Goal: Task Accomplishment & Management: Use online tool/utility

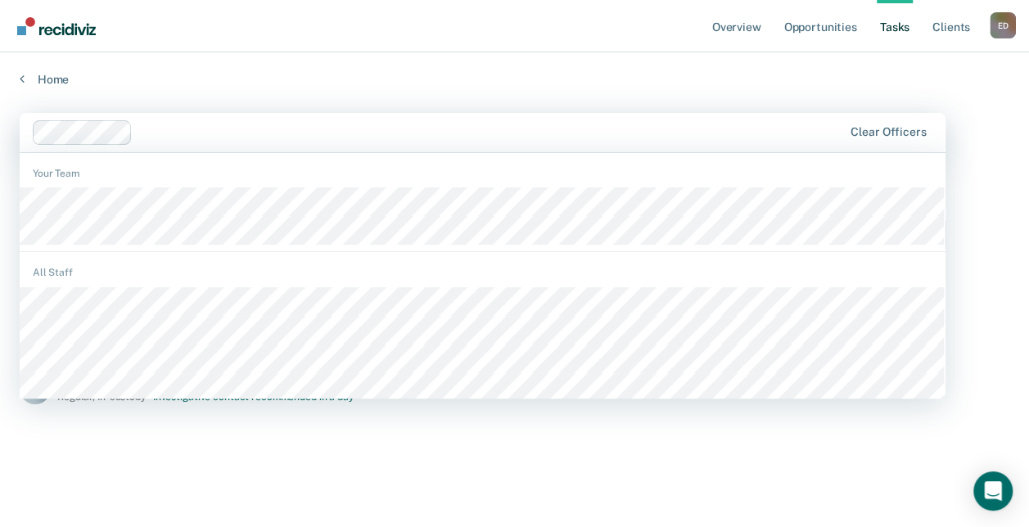
click at [141, 133] on input "text" at bounding box center [140, 132] width 3 height 16
click at [141, 133] on input "m" at bounding box center [140, 132] width 3 height 16
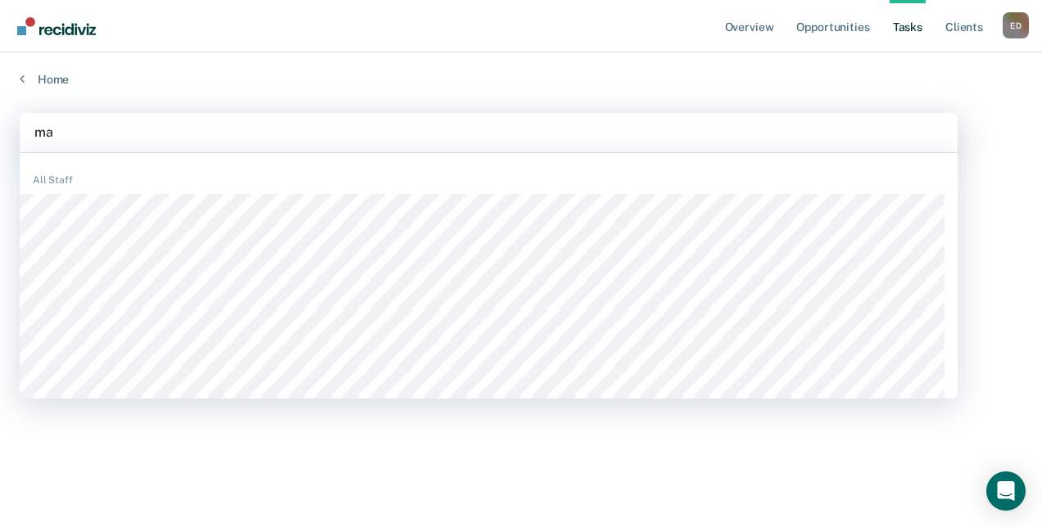
type input "mar"
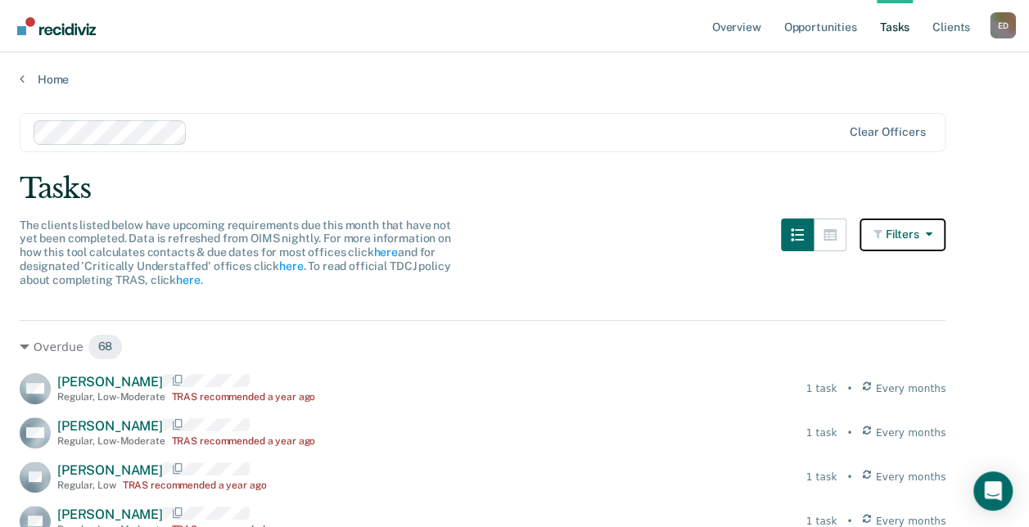
click at [903, 231] on button "Filters" at bounding box center [903, 235] width 87 height 33
click at [899, 28] on link "Tasks" at bounding box center [895, 26] width 36 height 52
click at [837, 31] on link "Opportunities" at bounding box center [819, 26] width 79 height 52
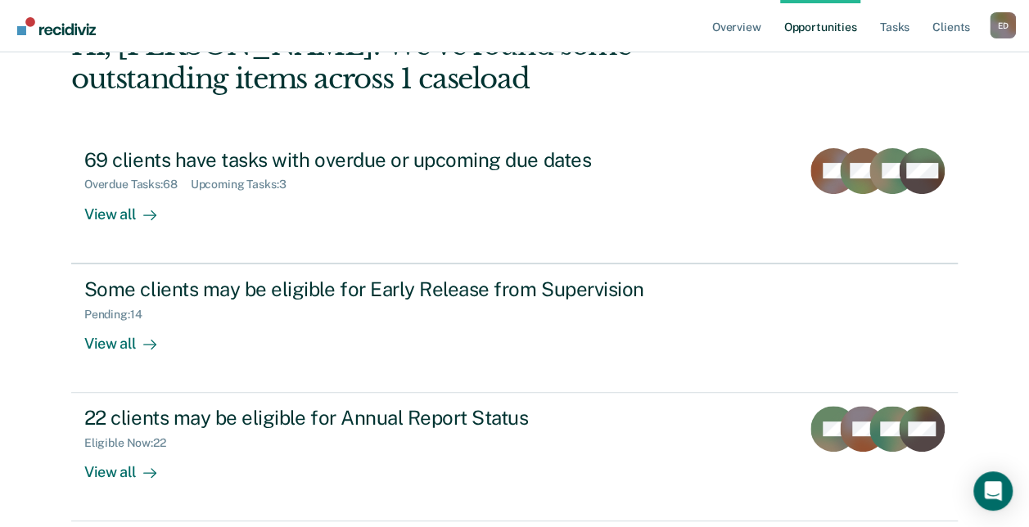
scroll to position [121, 0]
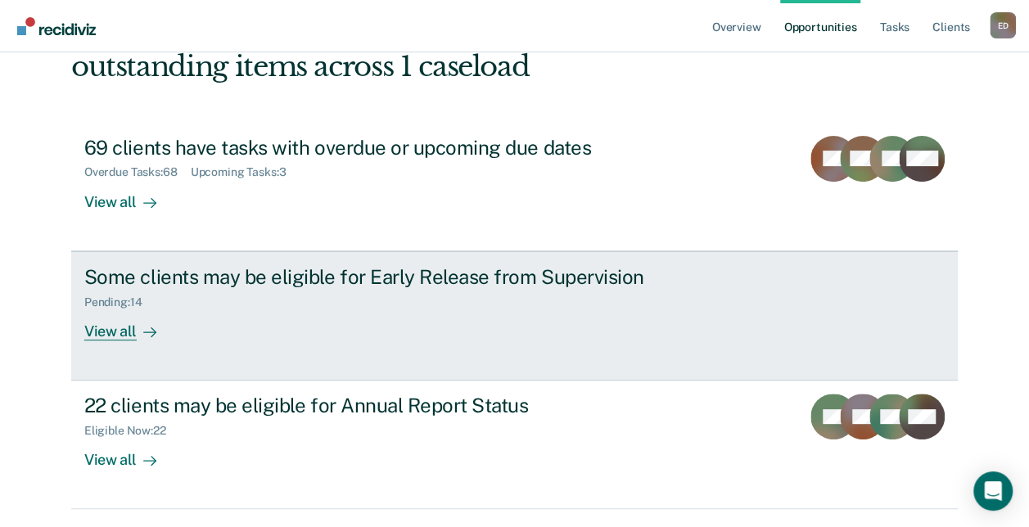
click at [100, 336] on div "View all" at bounding box center [130, 325] width 92 height 32
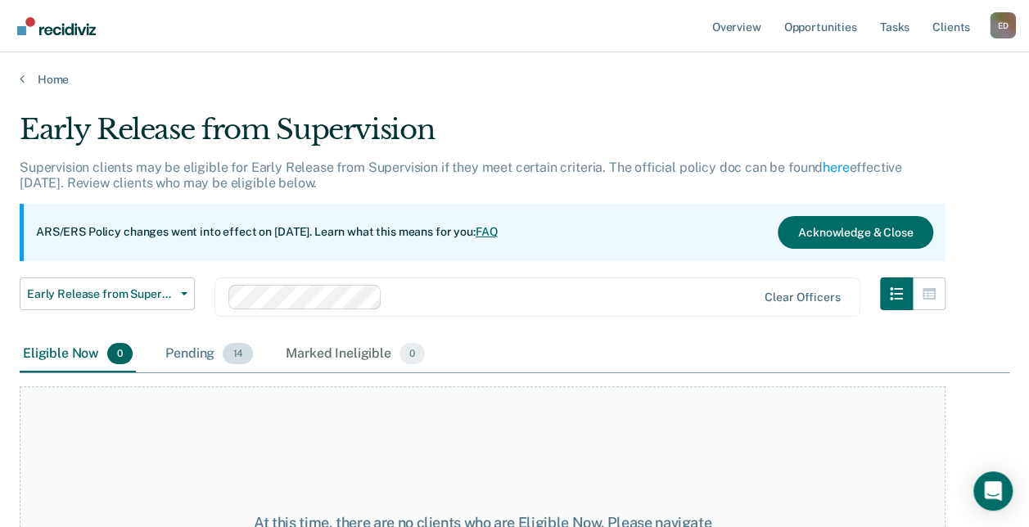
click at [198, 355] on div "Pending 14" at bounding box center [209, 355] width 94 height 36
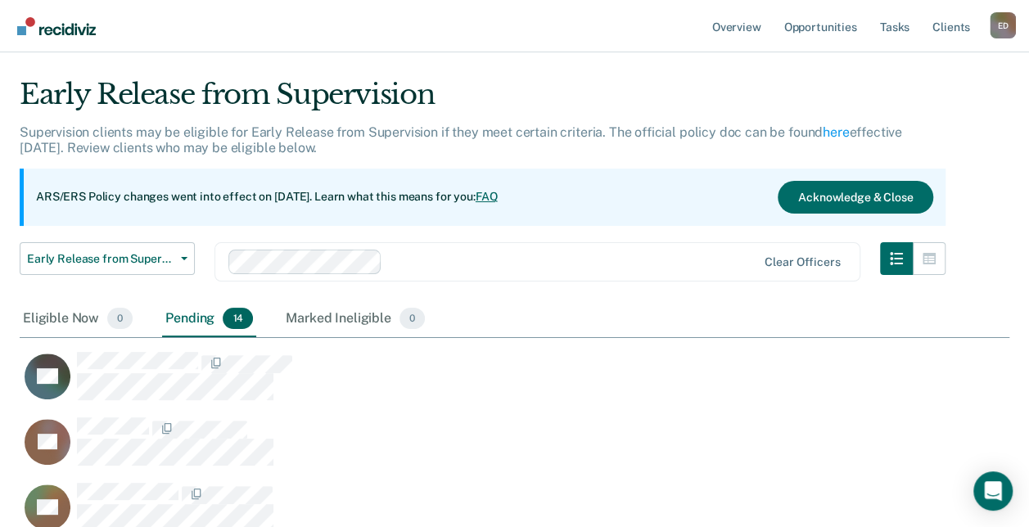
scroll to position [1173, 977]
click at [51, 321] on div "Eligible Now 0" at bounding box center [78, 319] width 116 height 36
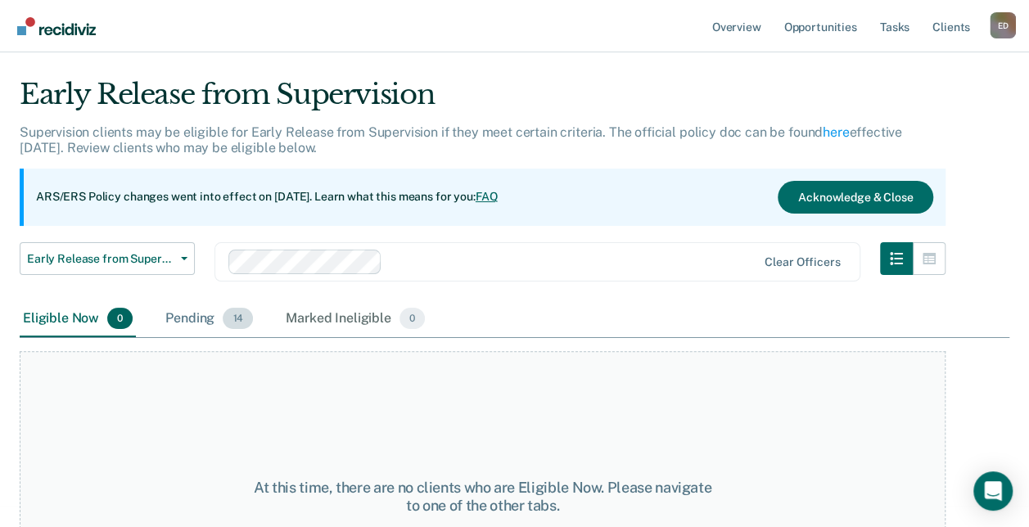
click at [194, 314] on div "Pending 14" at bounding box center [209, 319] width 94 height 36
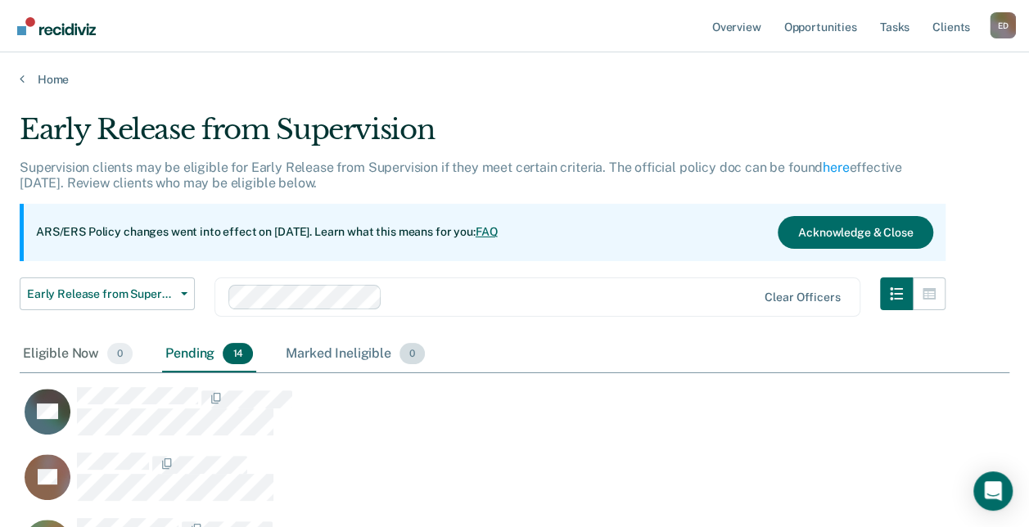
click at [295, 353] on div "Marked Ineligible 0" at bounding box center [355, 355] width 146 height 36
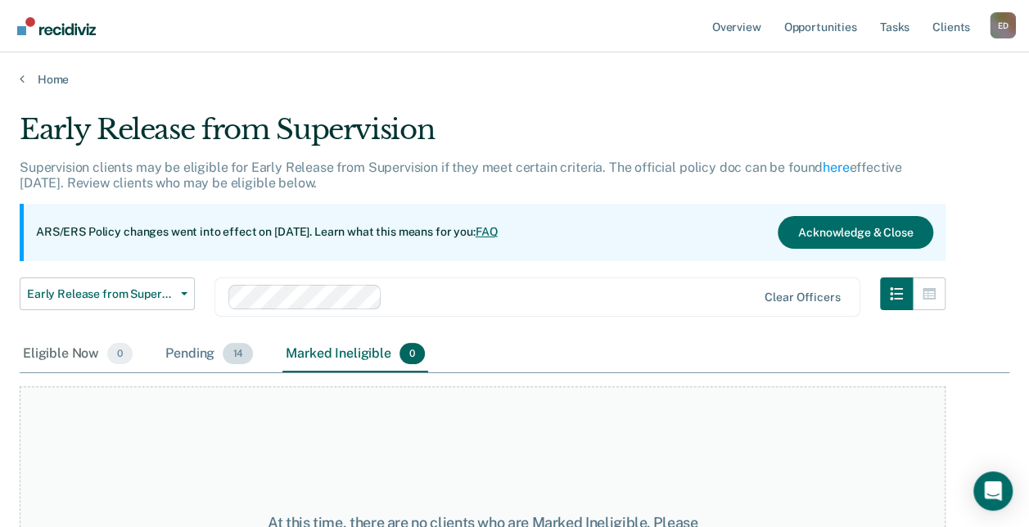
click at [203, 351] on div "Pending 14" at bounding box center [209, 355] width 94 height 36
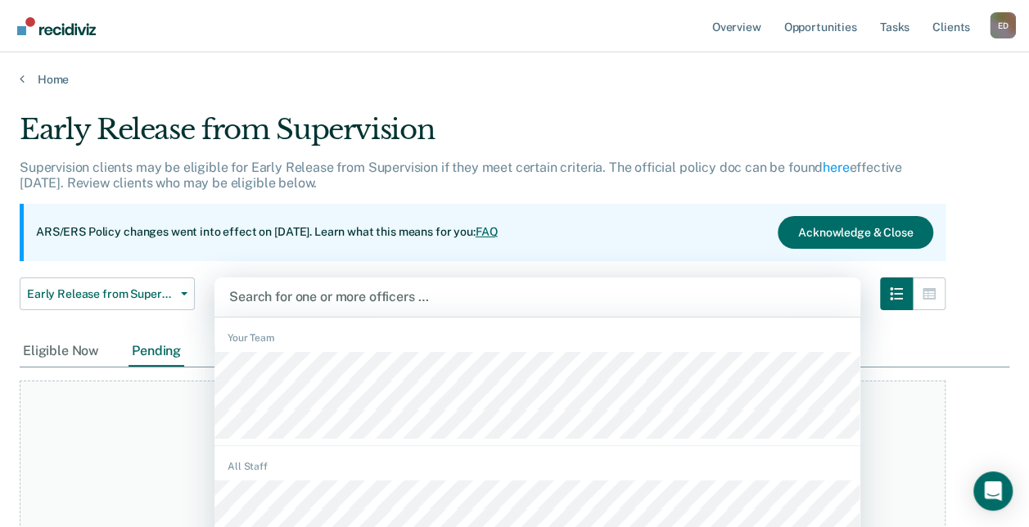
scroll to position [35, 0]
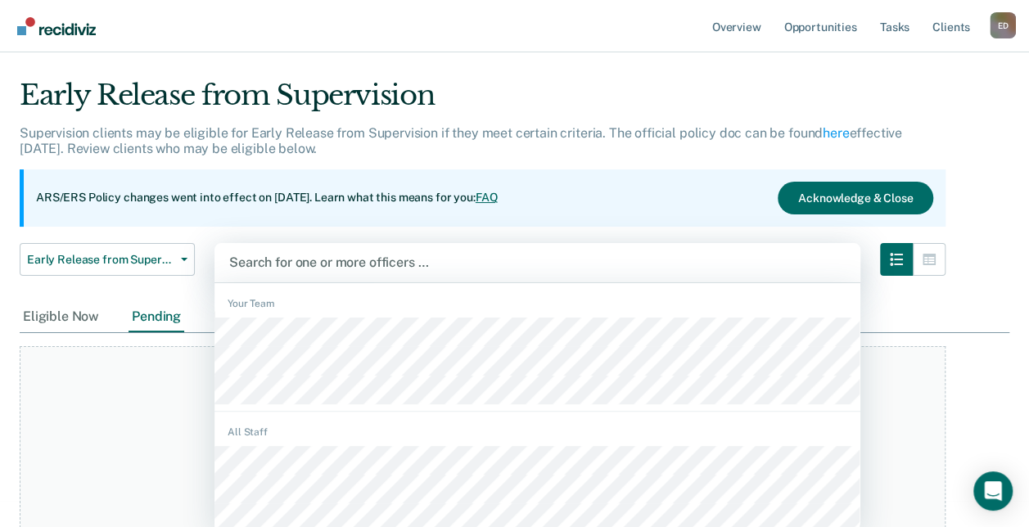
click at [321, 282] on div "1193 results available. Use Up and Down to choose options, press Enter to selec…" at bounding box center [538, 262] width 646 height 39
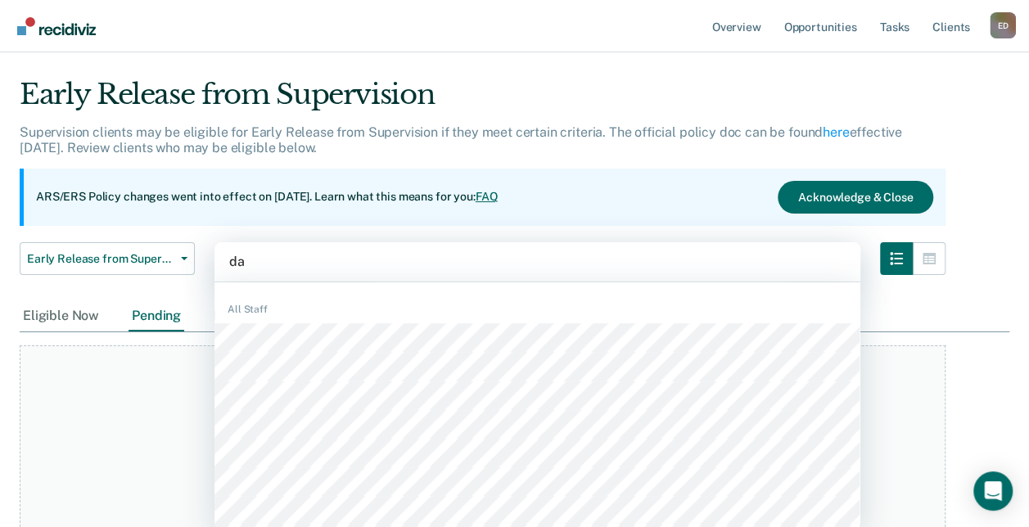
type input "dar"
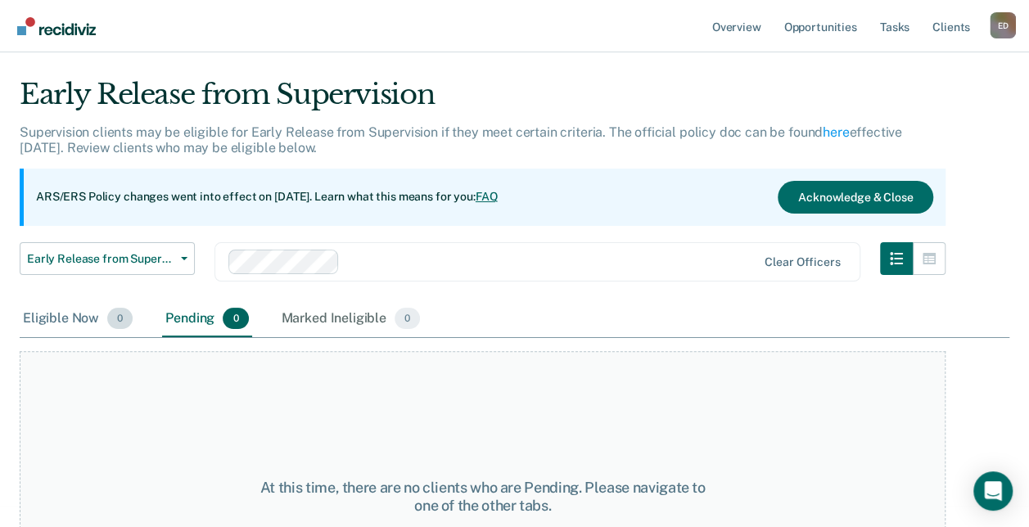
click at [84, 313] on div "Eligible Now 0" at bounding box center [78, 319] width 116 height 36
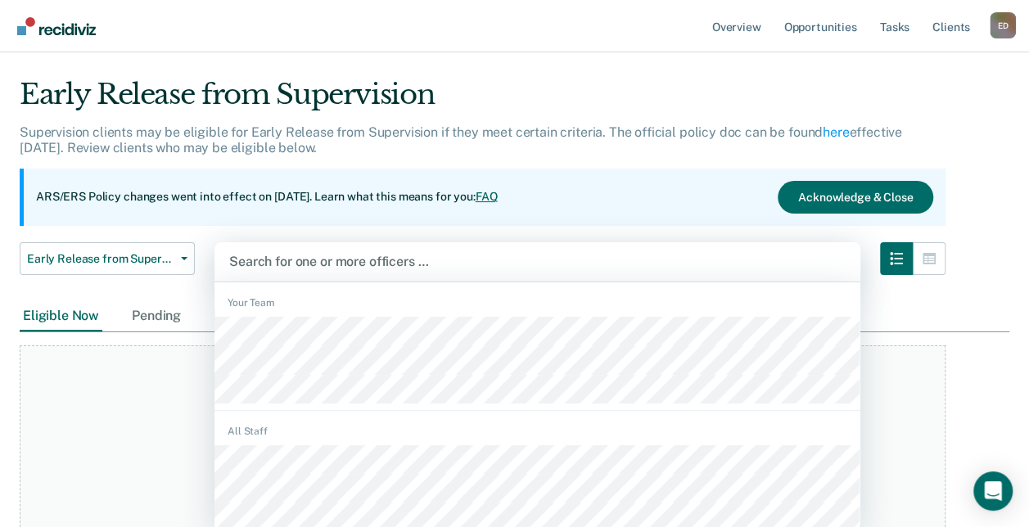
click at [300, 259] on div at bounding box center [537, 261] width 617 height 19
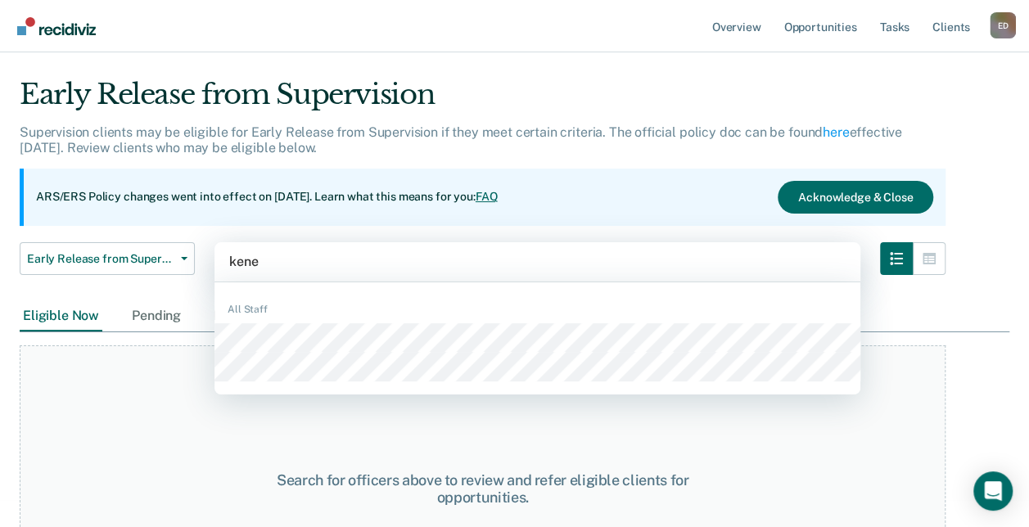
type input "kenes"
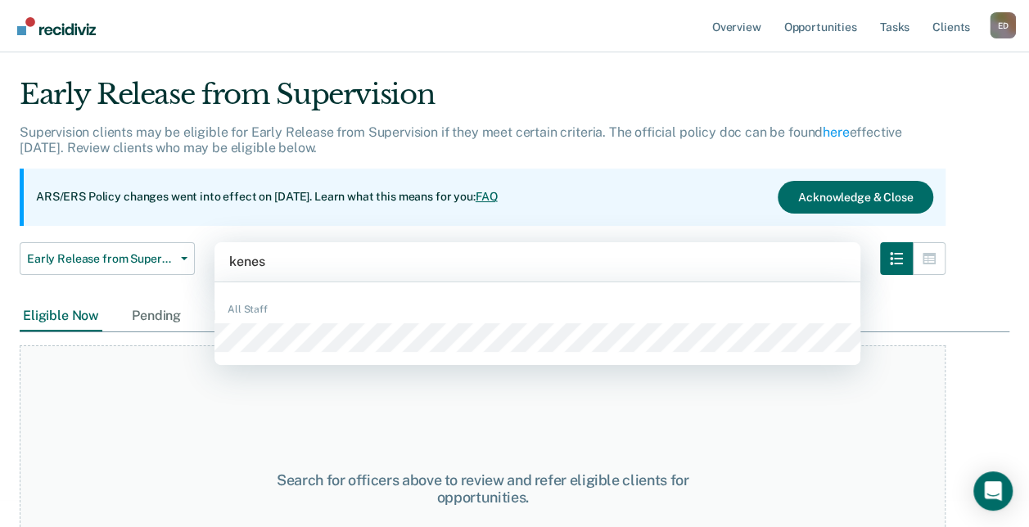
click at [269, 341] on div "All Staff" at bounding box center [538, 324] width 646 height 70
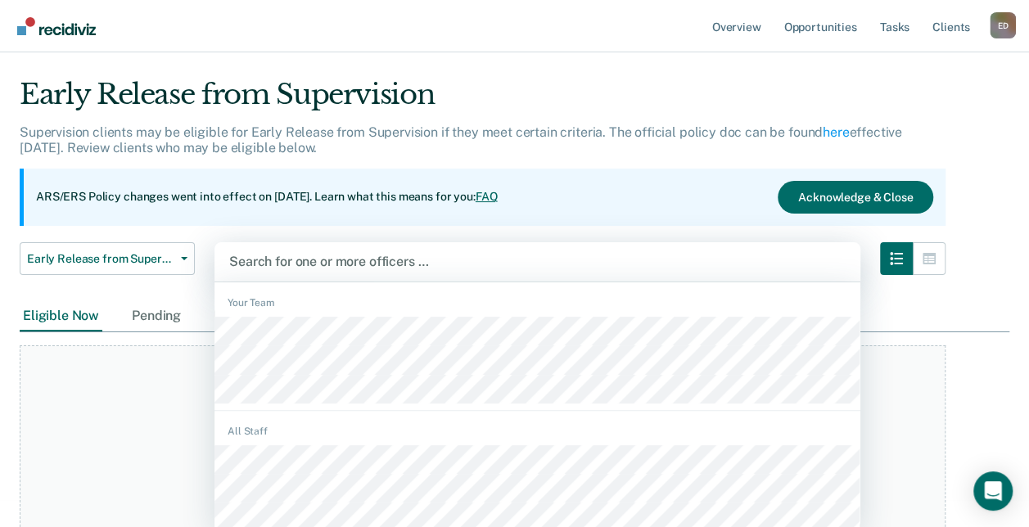
click at [305, 264] on div at bounding box center [537, 261] width 617 height 19
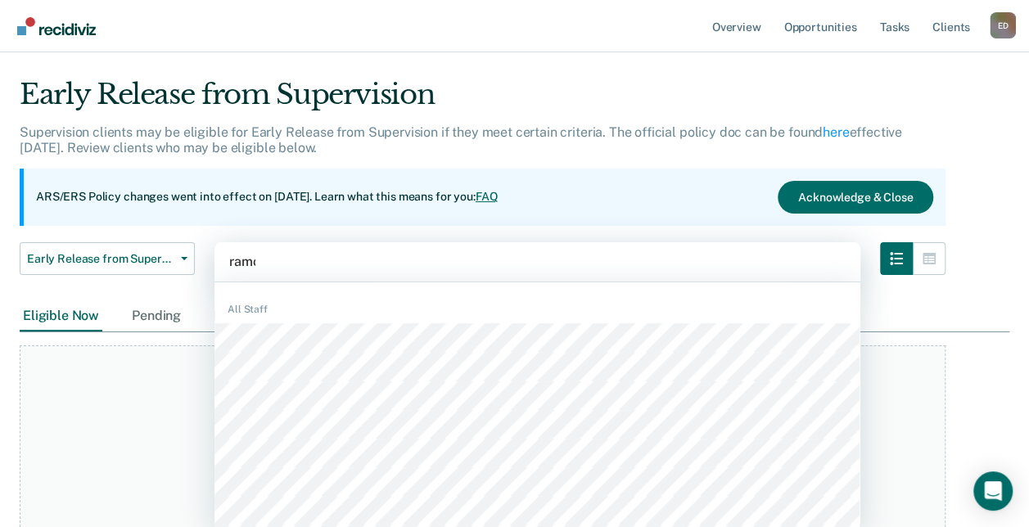
type input "[PERSON_NAME]"
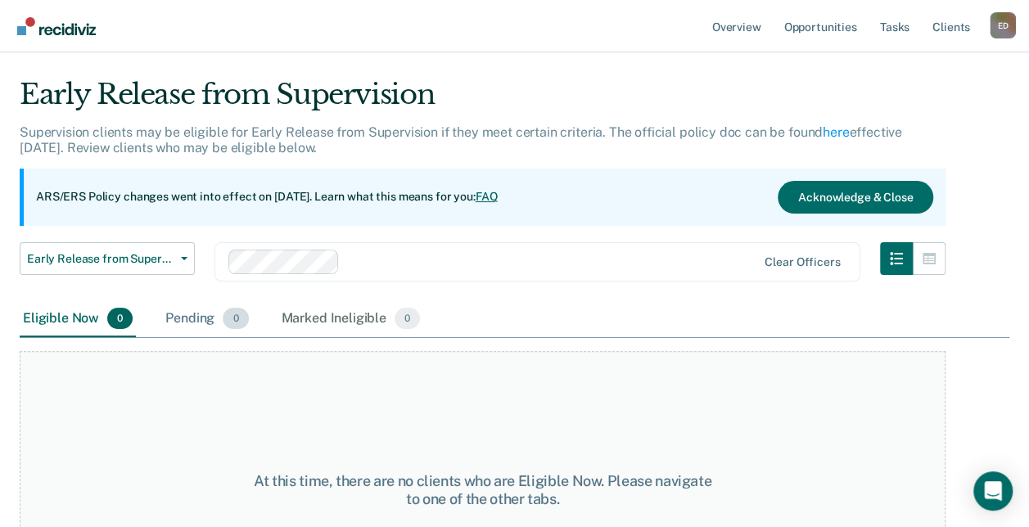
click at [193, 313] on div "Pending 0" at bounding box center [206, 319] width 89 height 36
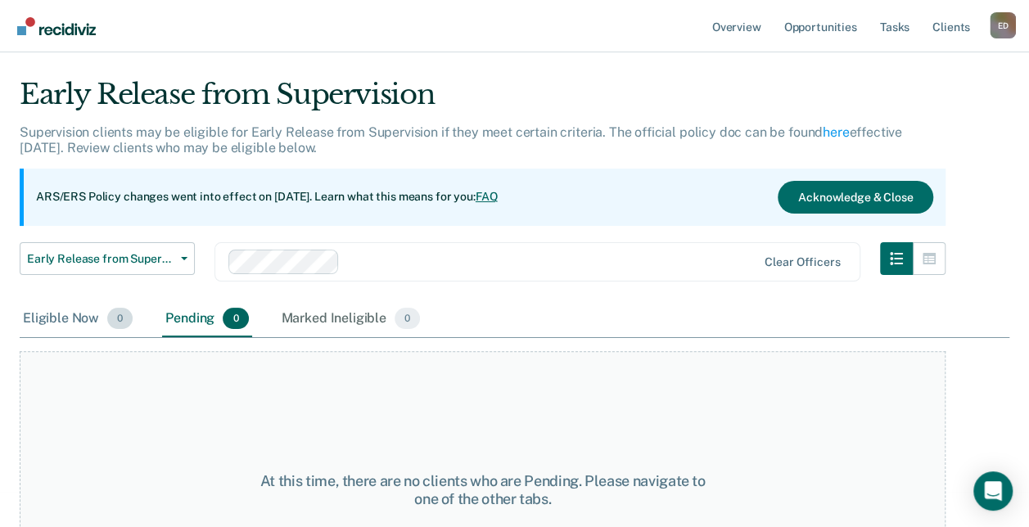
click at [64, 321] on div "Eligible Now 0" at bounding box center [78, 319] width 116 height 36
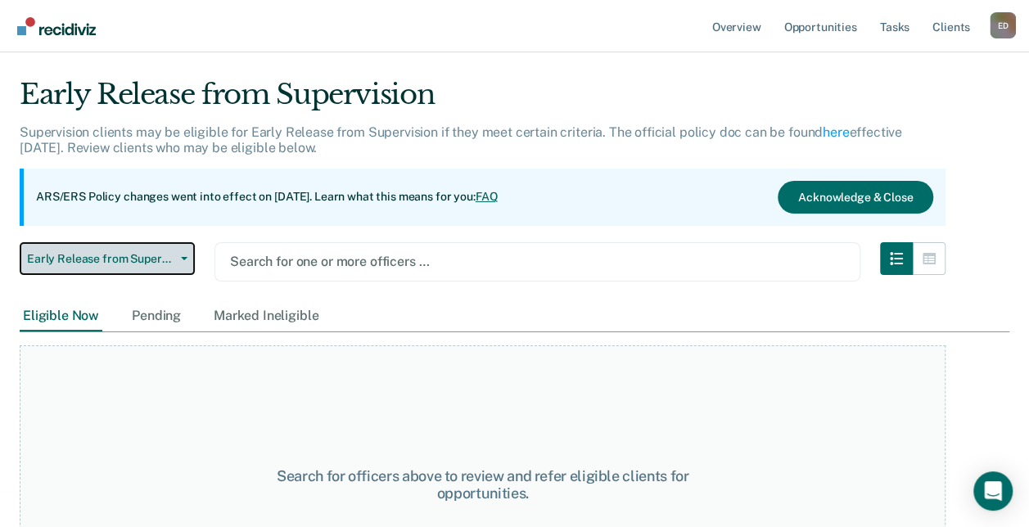
click at [178, 254] on button "Early Release from Supervision" at bounding box center [107, 258] width 175 height 33
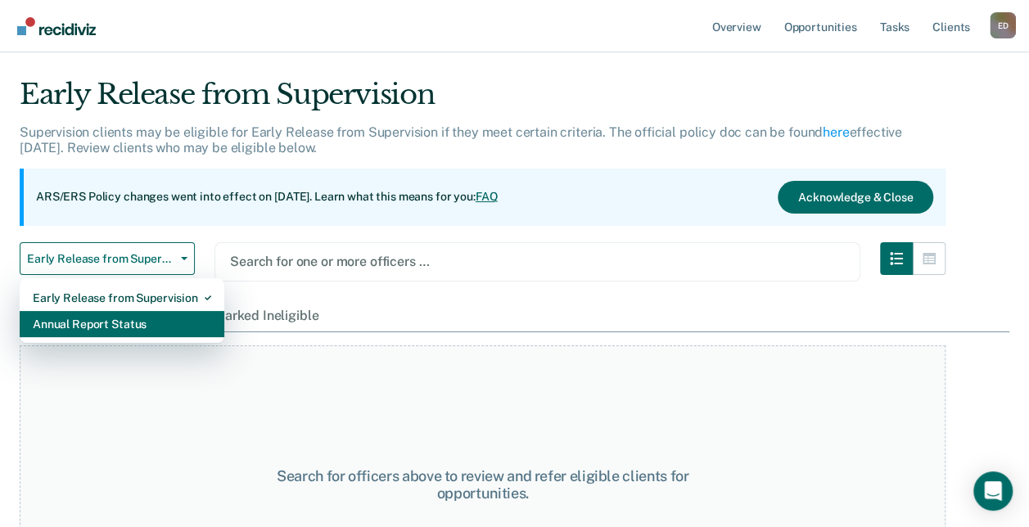
click at [134, 324] on div "Annual Report Status" at bounding box center [122, 324] width 178 height 26
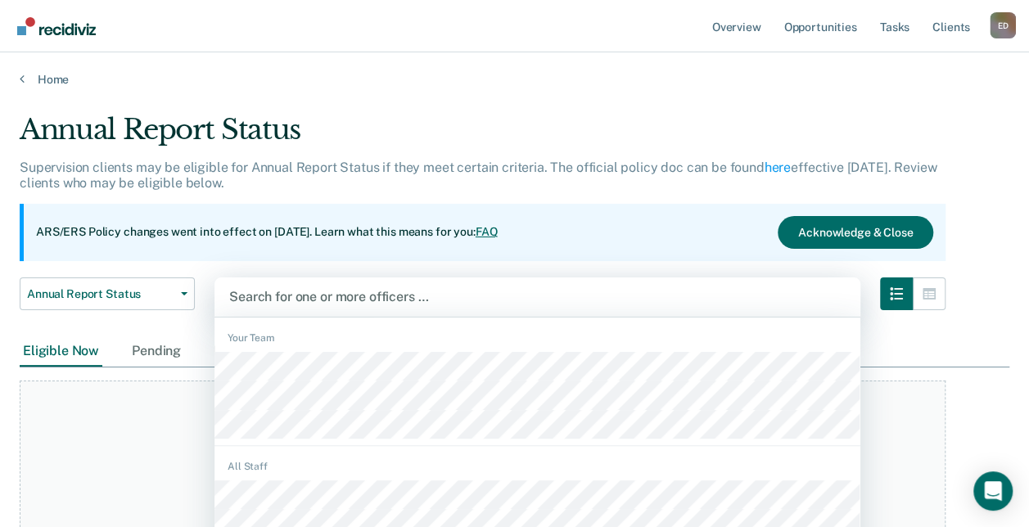
scroll to position [35, 0]
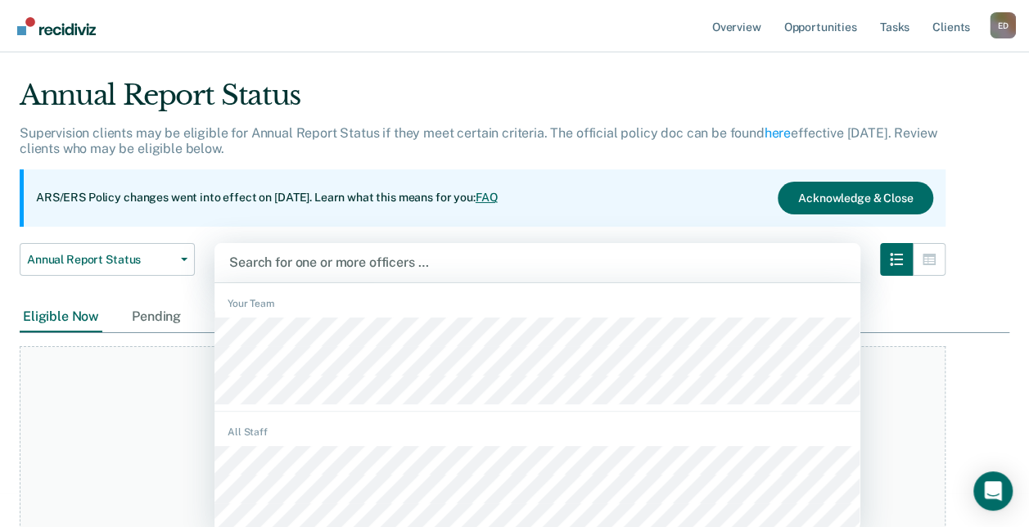
click at [330, 282] on div "1193 results available. Use Up and Down to choose options, press Enter to selec…" at bounding box center [538, 262] width 646 height 39
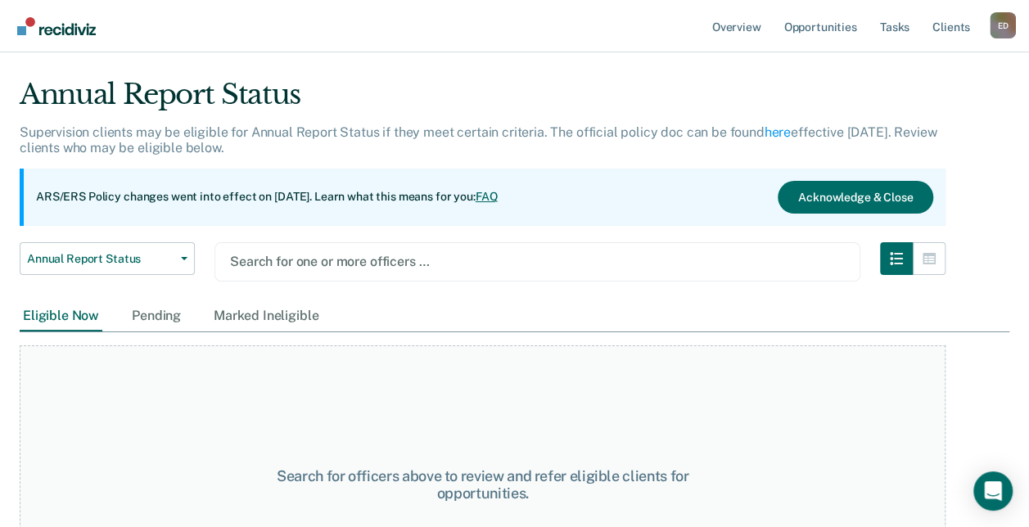
click at [295, 260] on div at bounding box center [537, 261] width 615 height 19
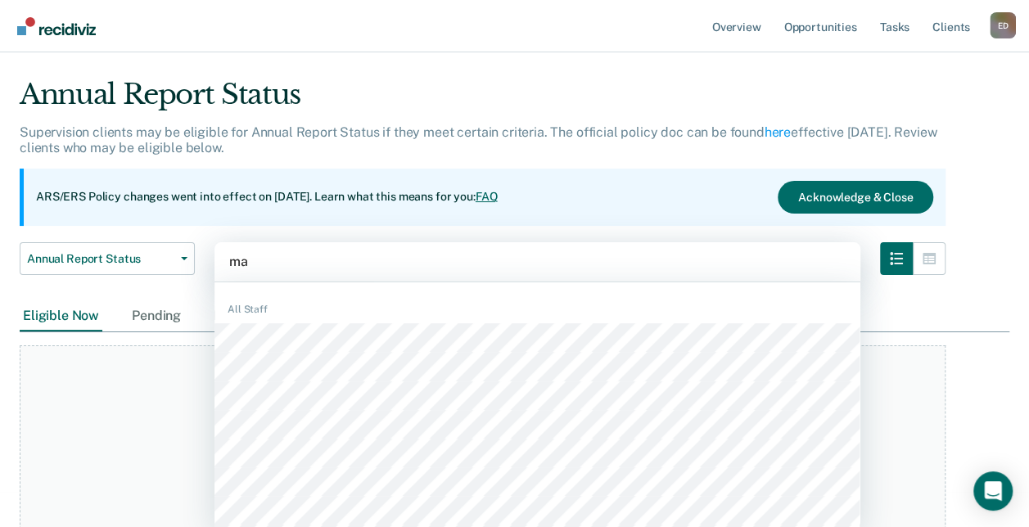
type input "mar"
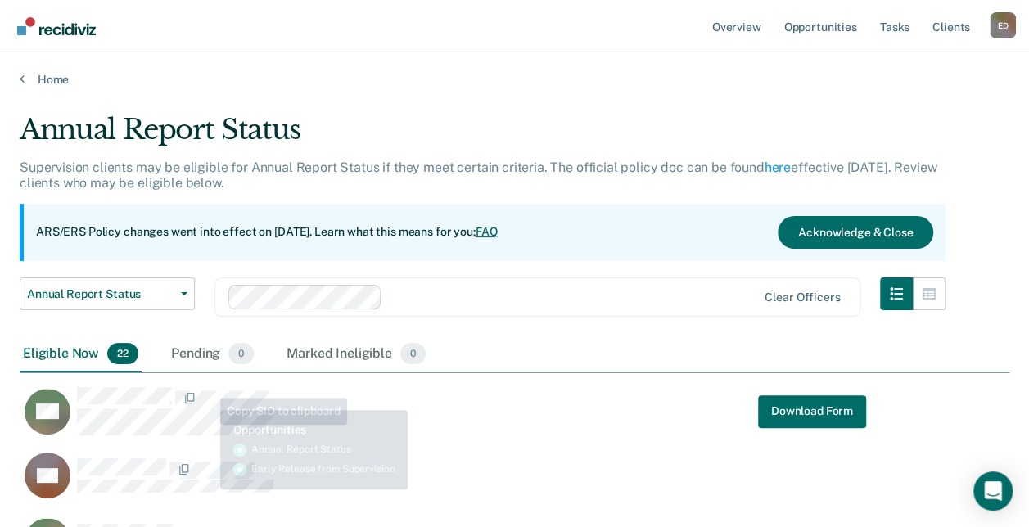
scroll to position [278, 977]
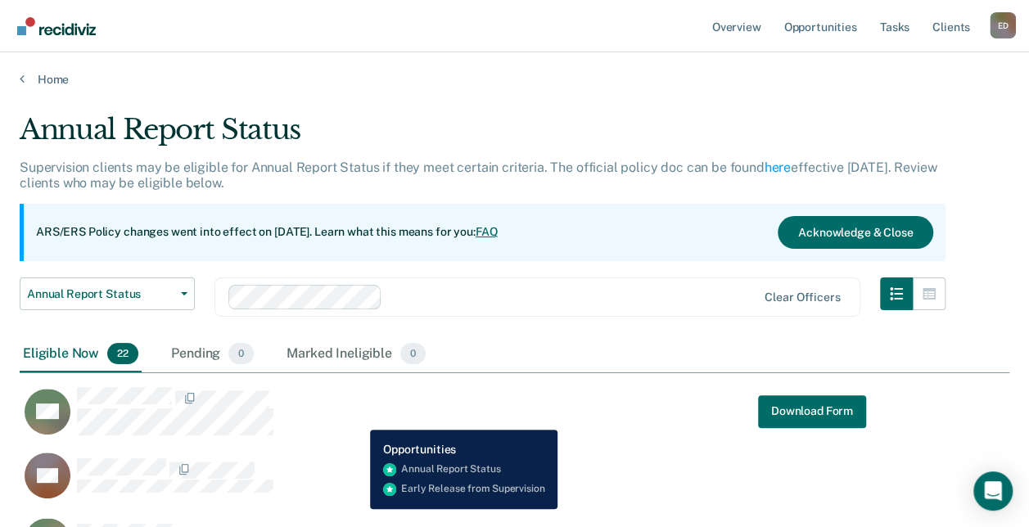
click at [358, 418] on div "VH Download Form" at bounding box center [443, 411] width 847 height 50
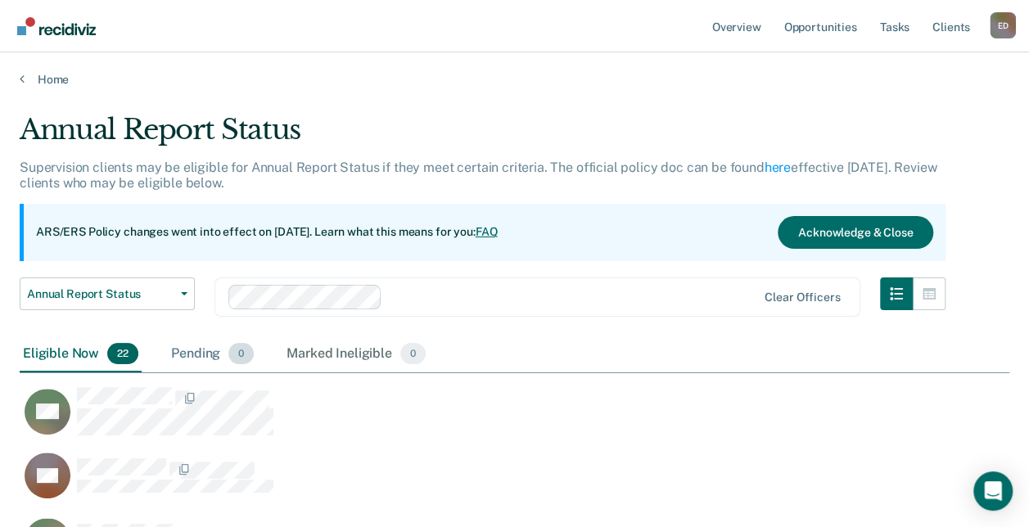
click at [187, 359] on div "Pending 0" at bounding box center [212, 355] width 89 height 36
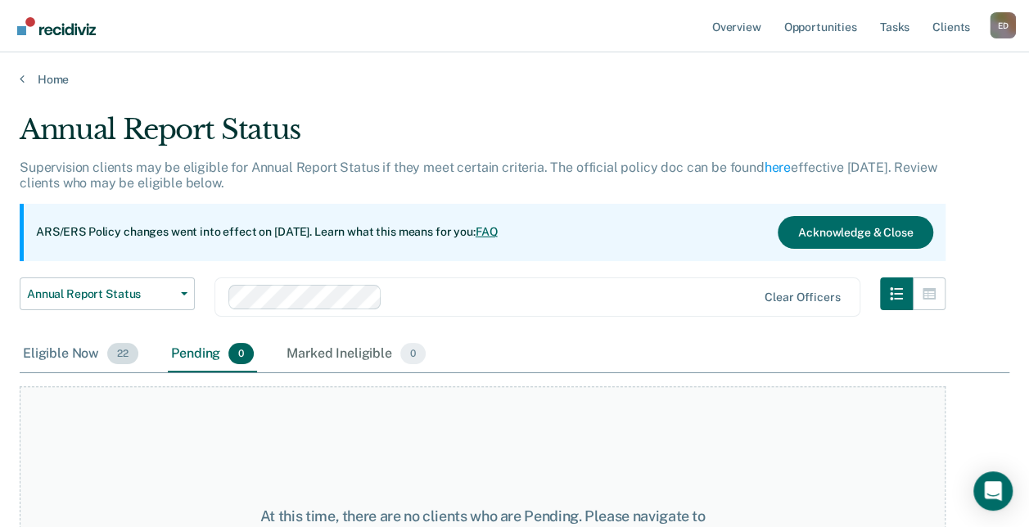
click at [85, 356] on div "Eligible Now 22" at bounding box center [81, 355] width 122 height 36
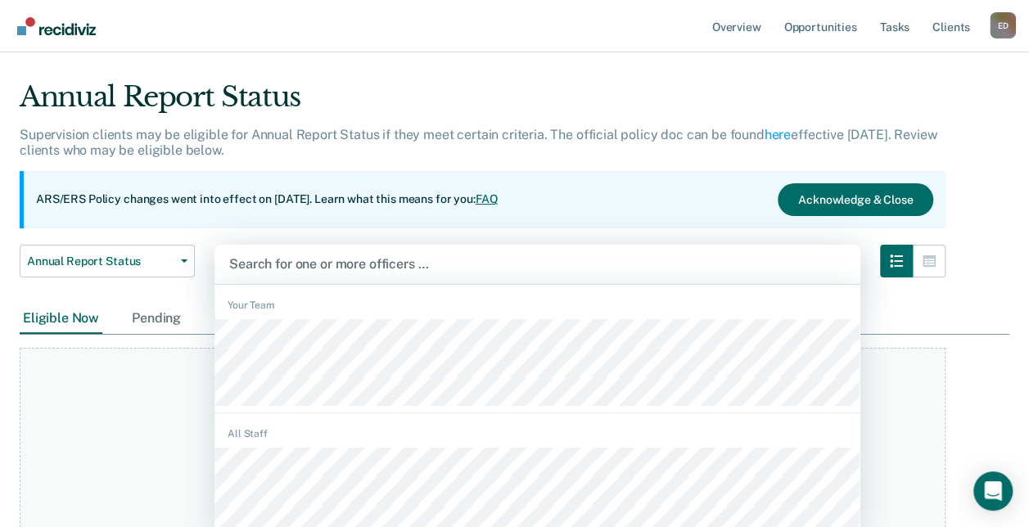
click at [264, 284] on div "1193 results available. Use Up and Down to choose options, press Enter to selec…" at bounding box center [538, 264] width 646 height 39
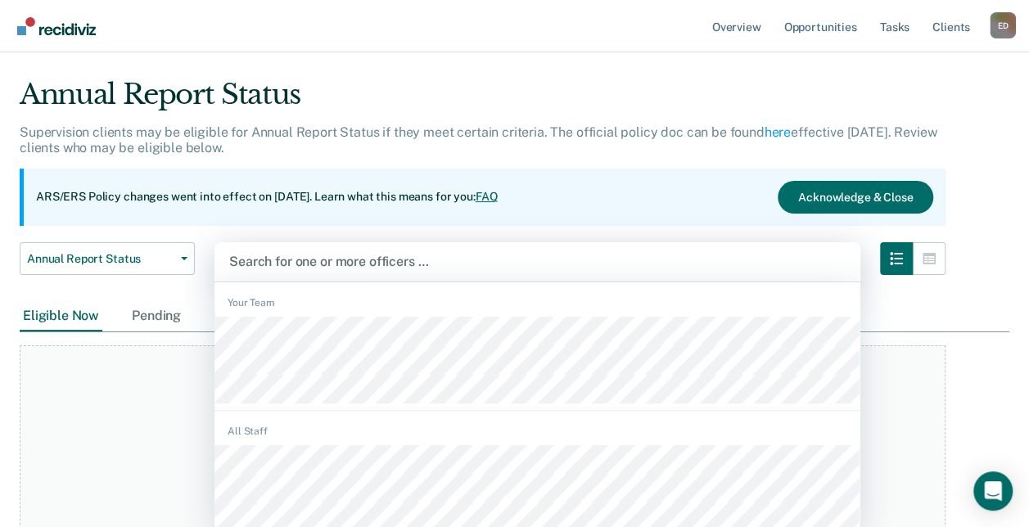
click at [264, 297] on div "Your Team" at bounding box center [538, 303] width 646 height 15
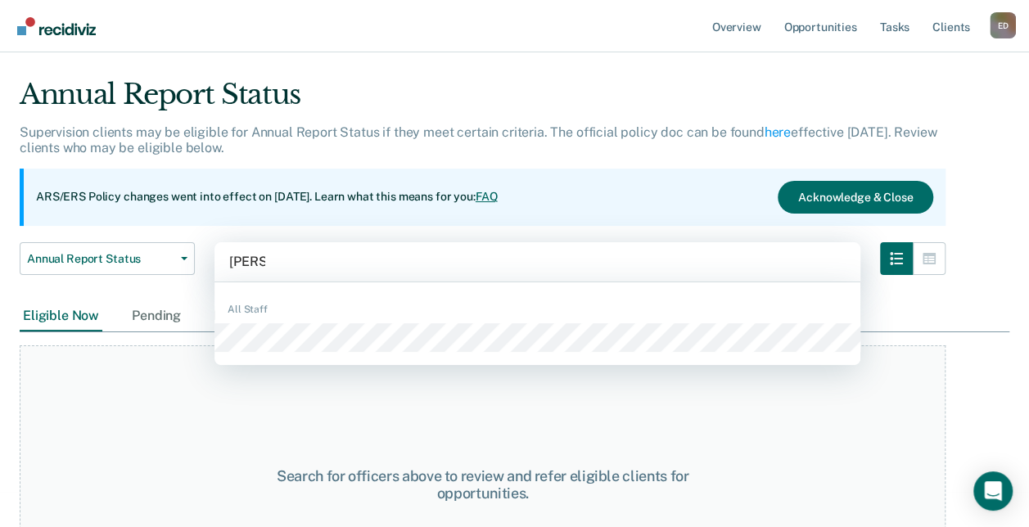
type input "[PERSON_NAME]"
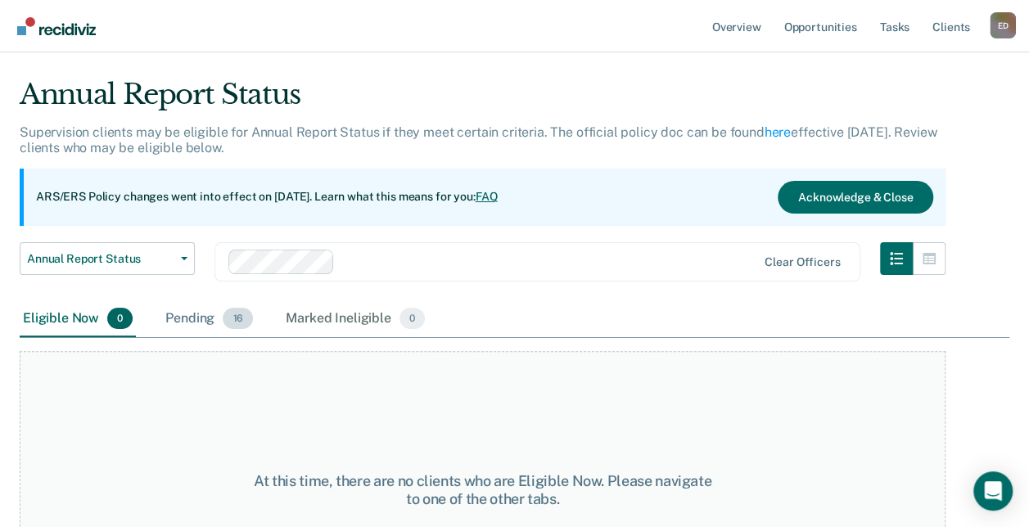
click at [187, 323] on div "Pending 16" at bounding box center [209, 319] width 94 height 36
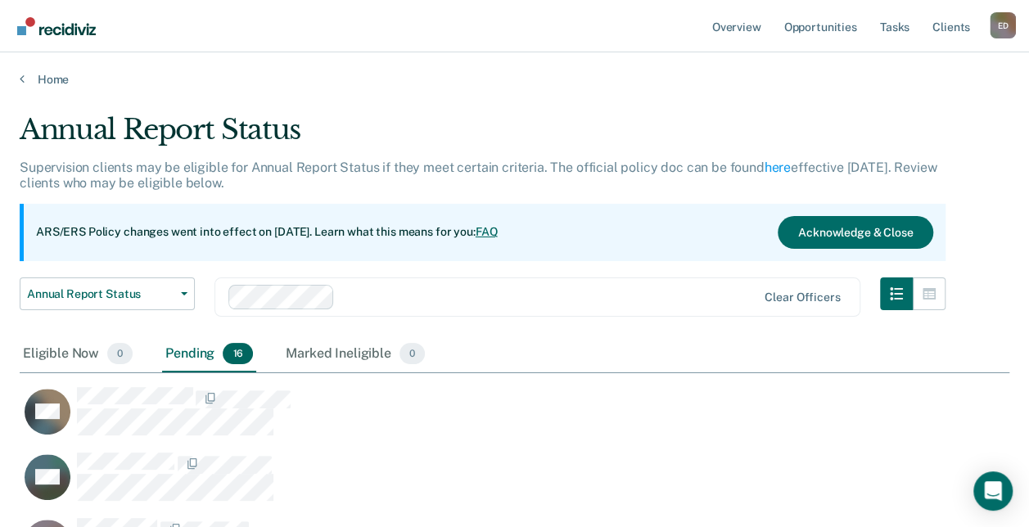
scroll to position [278, 977]
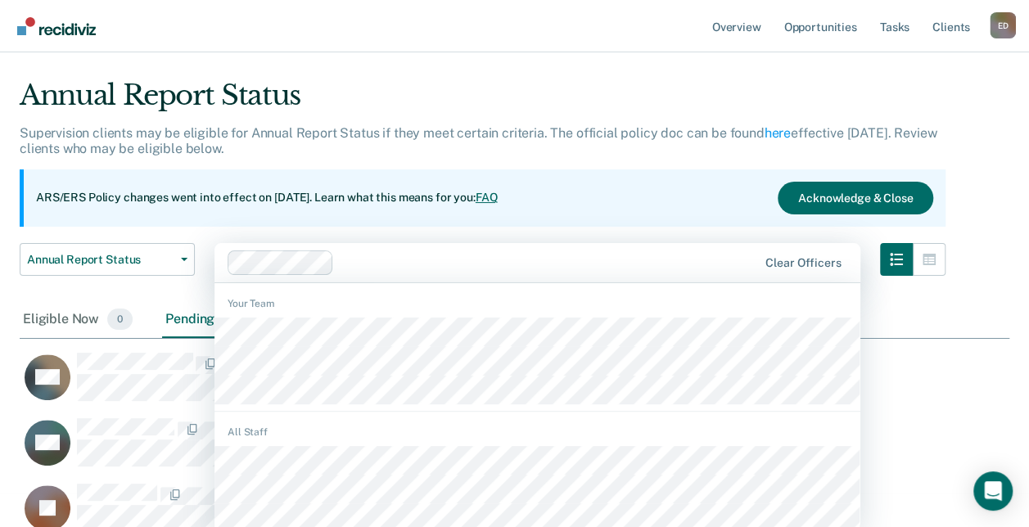
click at [311, 303] on html "Looks like you’re using Internet Explorer 11. For faster loading and a better e…" at bounding box center [514, 229] width 1029 height 527
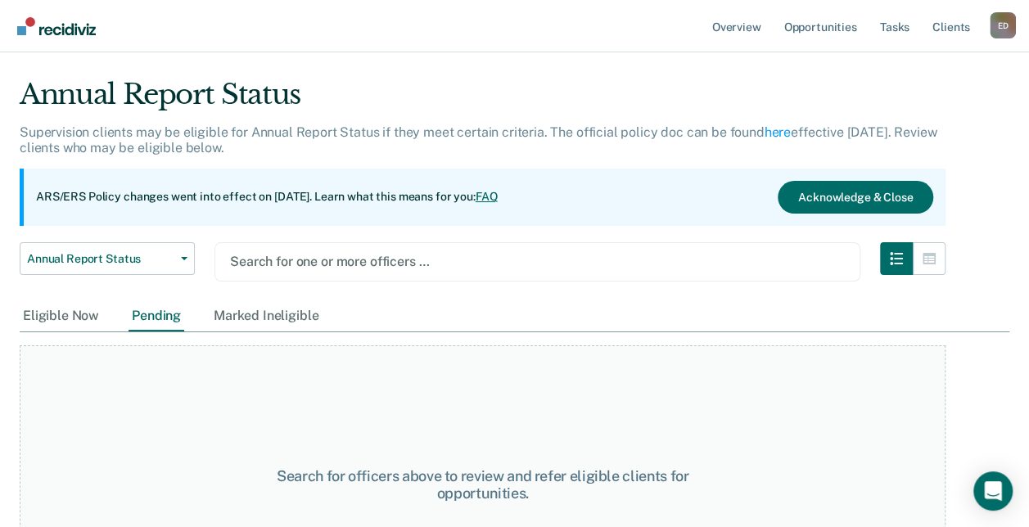
click at [288, 261] on div at bounding box center [537, 261] width 615 height 19
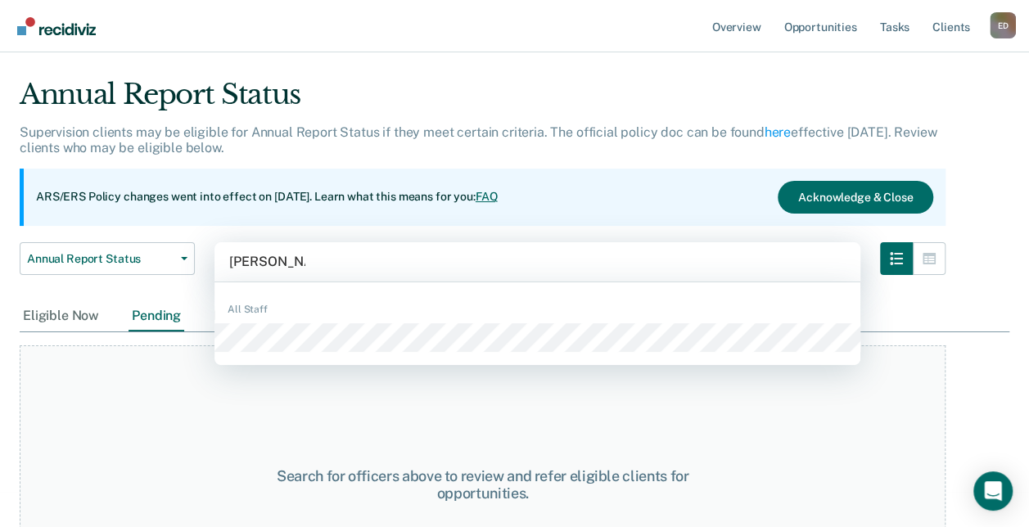
type input "[PERSON_NAME]"
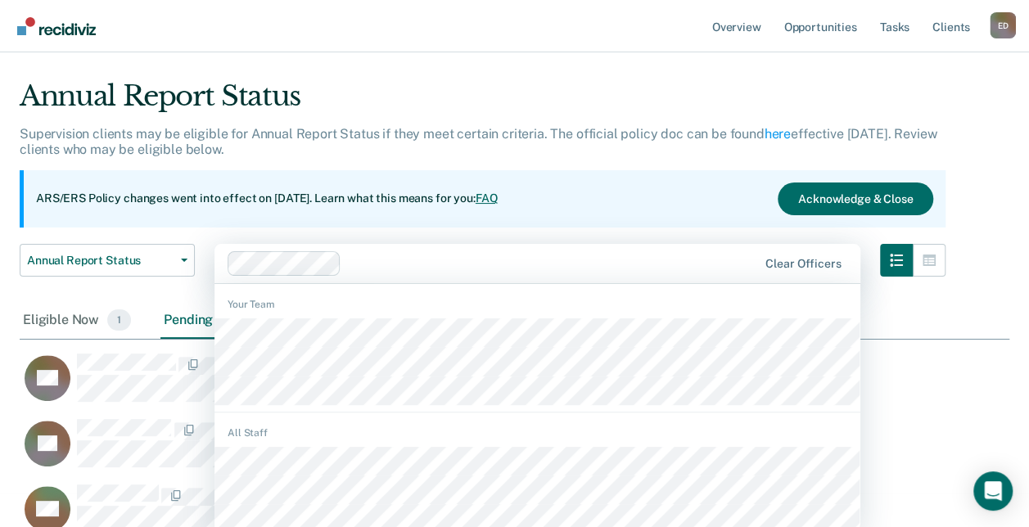
click at [319, 290] on html "Looks like you’re using Internet Explorer 11. For faster loading and a better e…" at bounding box center [514, 229] width 1029 height 527
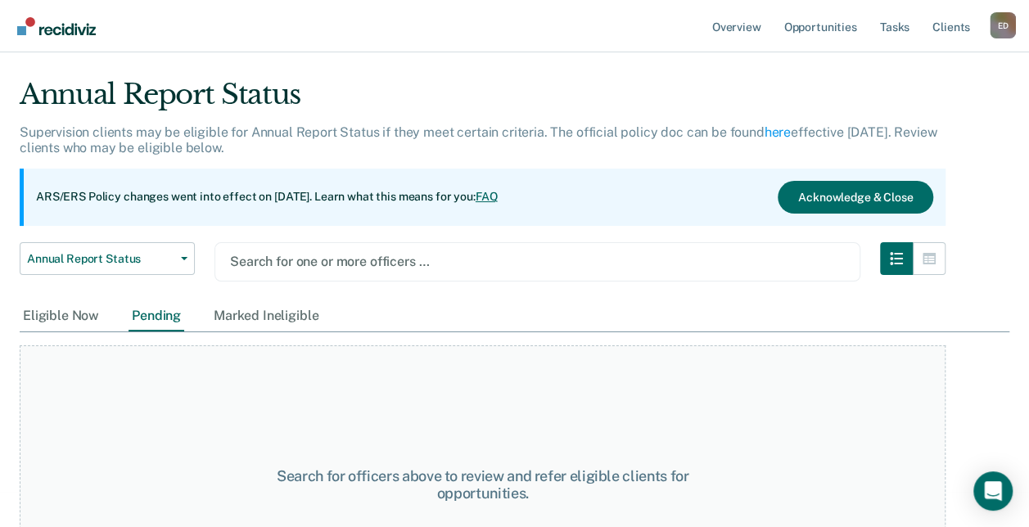
click at [289, 261] on div at bounding box center [537, 261] width 615 height 19
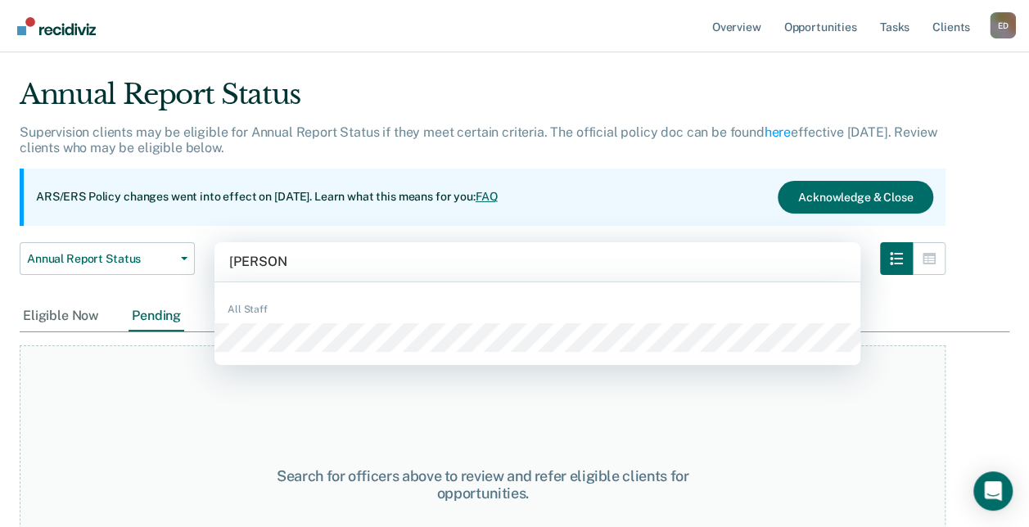
type input "[PERSON_NAME]"
